Goal: Information Seeking & Learning: Check status

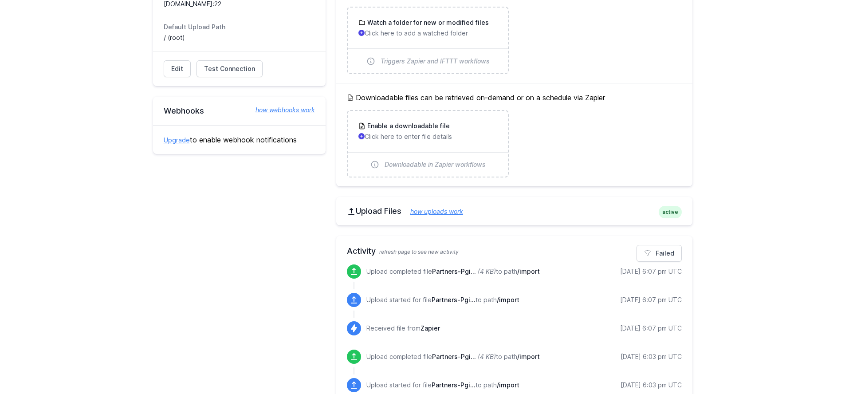
scroll to position [150, 0]
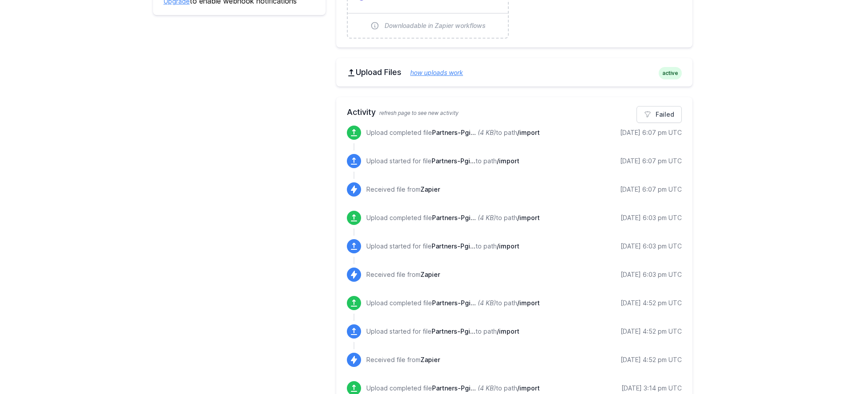
scroll to position [293, 0]
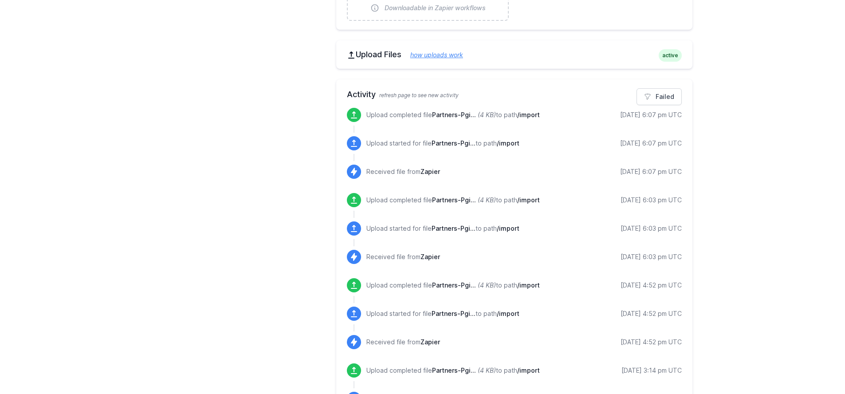
click at [440, 115] on span "Partners-Pgi..." at bounding box center [454, 115] width 44 height 8
click at [464, 122] on div "Upload completed file Partners-Pgi... (4 KB) to path /import [DATE] 6:07 pm UTC" at bounding box center [514, 122] width 335 height 28
click at [447, 120] on div "Upload completed file Partners-Pgi... (4 KB) to path /import" at bounding box center [454, 116] width 174 height 12
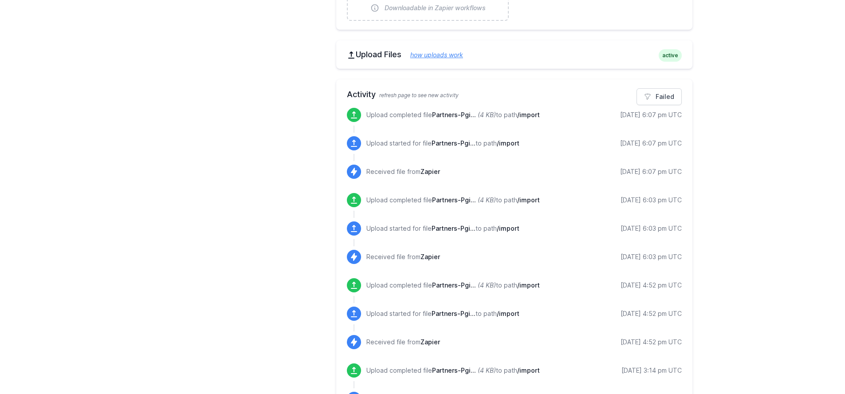
click at [451, 114] on span "Partners-Pgi..." at bounding box center [454, 115] width 44 height 8
copy span "Partners"
